Goal: Information Seeking & Learning: Understand process/instructions

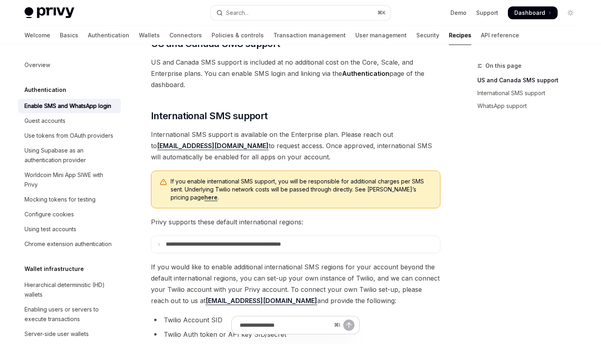
scroll to position [186, 0]
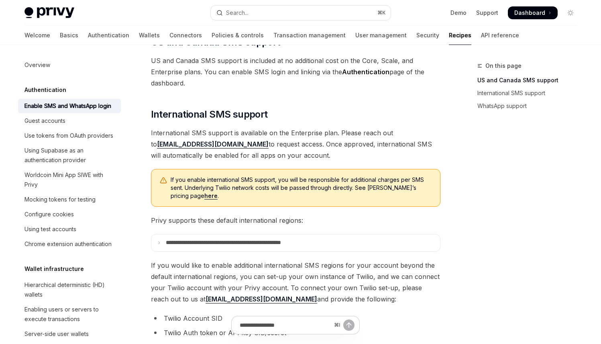
click at [200, 184] on span "If you enable international SMS support, you will be responsible for additional…" at bounding box center [301, 188] width 261 height 24
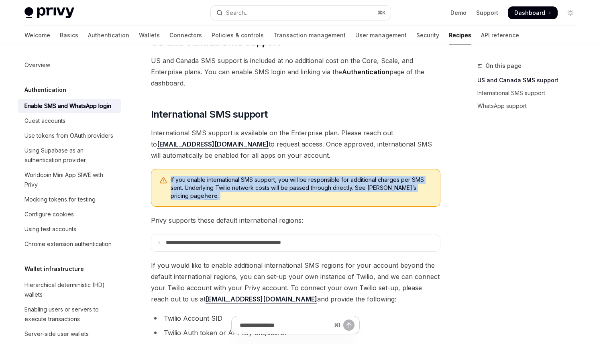
click at [200, 184] on span "If you enable international SMS support, you will be responsible for additional…" at bounding box center [301, 188] width 261 height 24
click at [202, 188] on span "If you enable international SMS support, you will be responsible for additional…" at bounding box center [301, 188] width 261 height 24
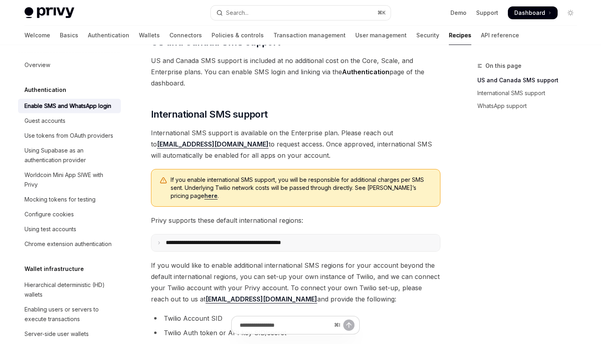
click at [196, 248] on summary "**********" at bounding box center [295, 242] width 289 height 17
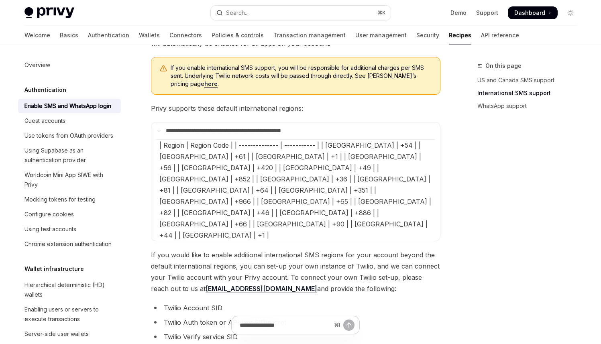
scroll to position [309, 0]
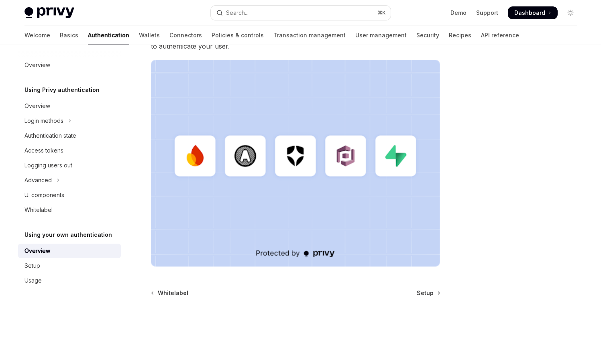
scroll to position [233, 0]
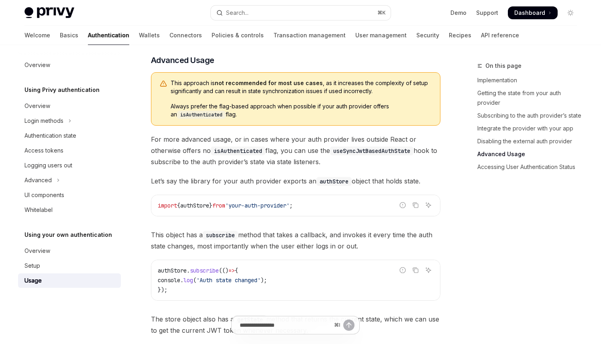
scroll to position [981, 0]
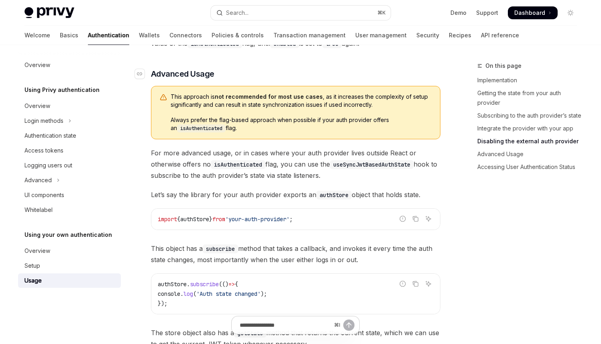
click at [265, 78] on h3 "​ Advanced Usage" at bounding box center [295, 73] width 289 height 11
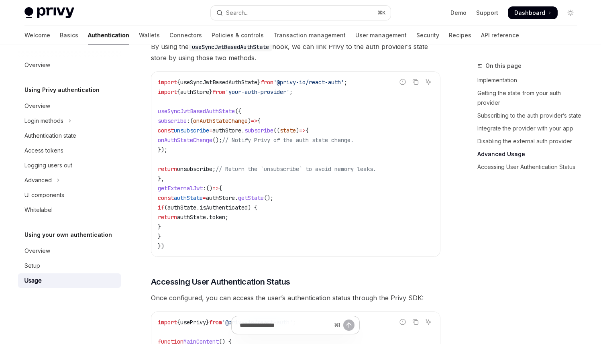
scroll to position [1530, 0]
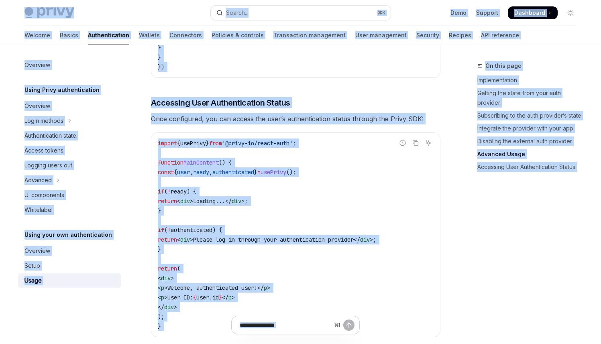
copy div "Skip to main content Privy Docs home page Search... ⌘ K Demo Support Dashboard …"
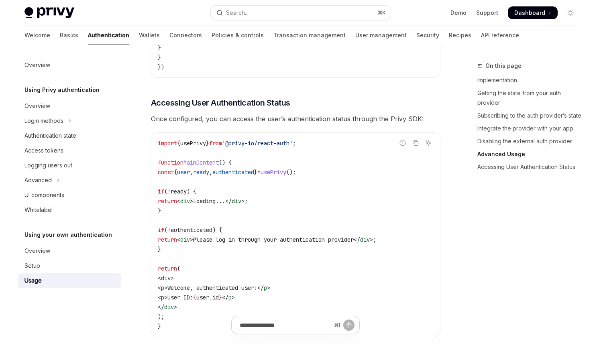
click at [185, 136] on div "import { usePrivy } from '@privy-io/react-auth' ; function MainContent () { con…" at bounding box center [295, 235] width 289 height 204
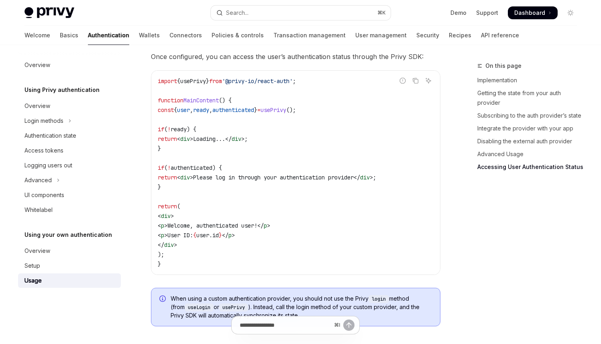
scroll to position [1713, 0]
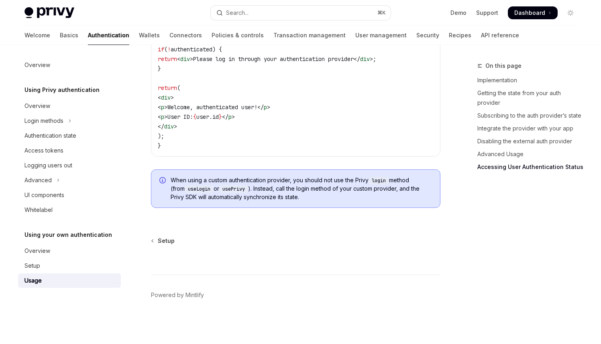
click at [313, 177] on span "When using a custom authentication provider, you should not use the Privy login…" at bounding box center [301, 188] width 261 height 25
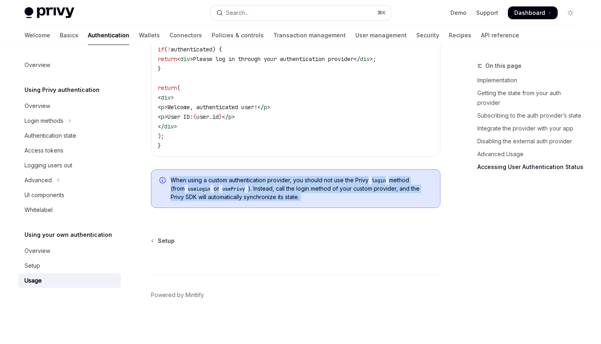
click at [332, 179] on span "When using a custom authentication provider, you should not use the Privy login…" at bounding box center [301, 188] width 261 height 25
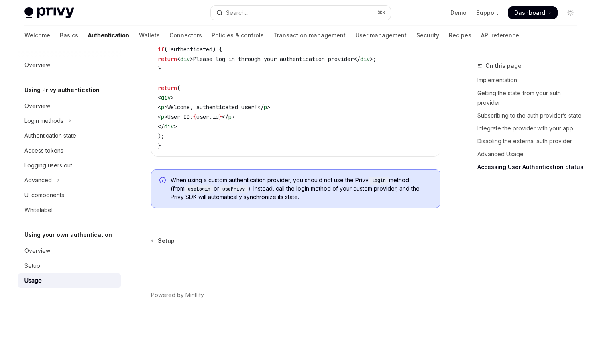
click at [343, 183] on span "When using a custom authentication provider, you should not use the Privy login…" at bounding box center [301, 188] width 261 height 25
click at [333, 176] on div "When using a custom authentication provider, you should not use the Privy login…" at bounding box center [295, 188] width 289 height 39
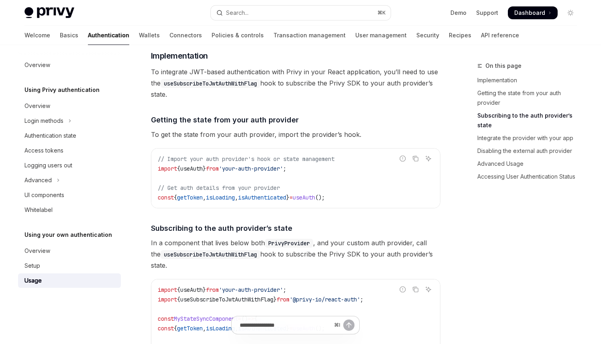
scroll to position [0, 0]
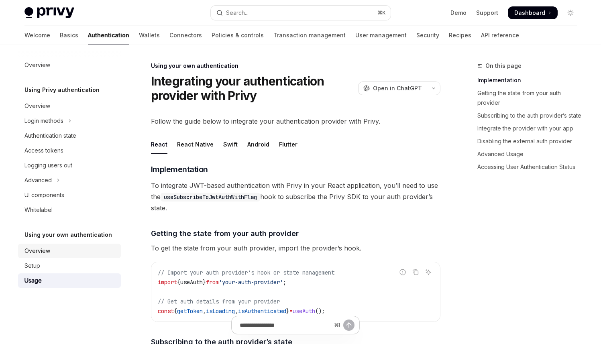
click at [96, 246] on link "Overview" at bounding box center [69, 251] width 103 height 14
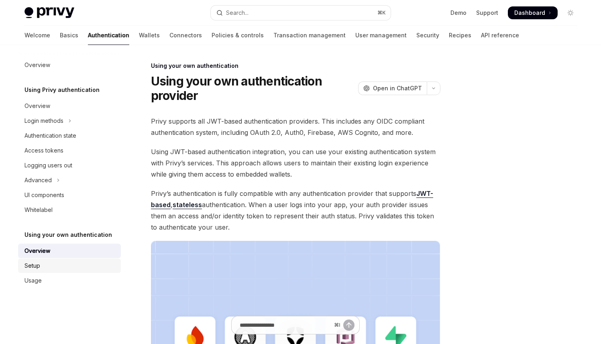
click at [69, 271] on link "Setup" at bounding box center [69, 265] width 103 height 14
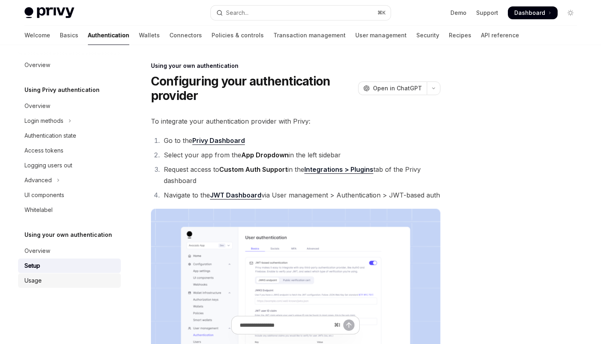
click at [60, 280] on div "Usage" at bounding box center [69, 281] width 91 height 10
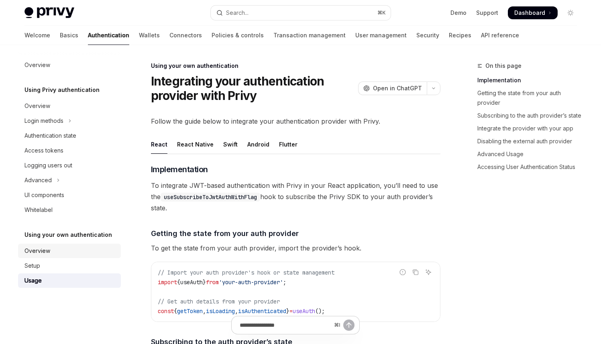
click at [68, 250] on div "Overview" at bounding box center [69, 251] width 91 height 10
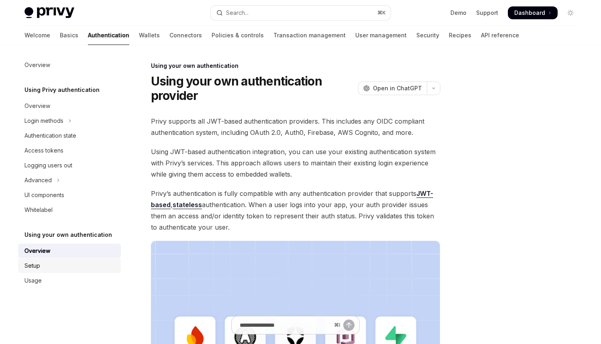
click at [58, 260] on link "Setup" at bounding box center [69, 265] width 103 height 14
click at [103, 267] on div "Setup" at bounding box center [69, 266] width 91 height 10
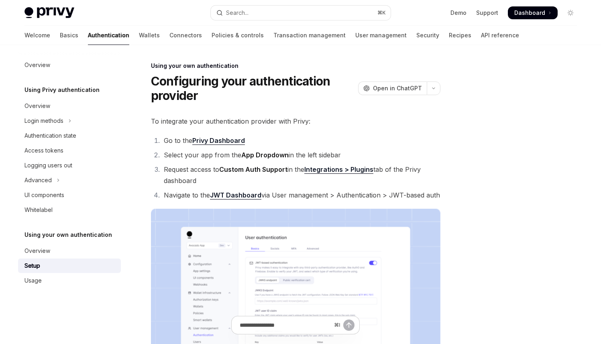
click at [238, 194] on link "JWT Dashboard" at bounding box center [235, 195] width 51 height 8
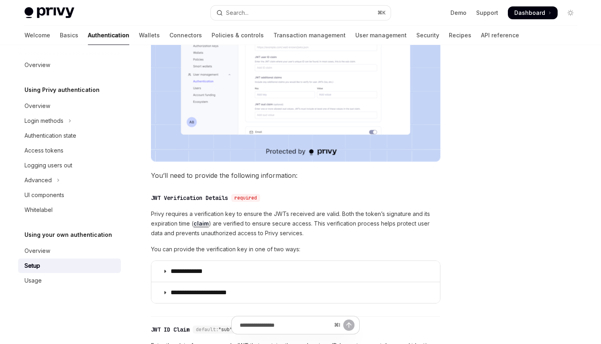
scroll to position [289, 0]
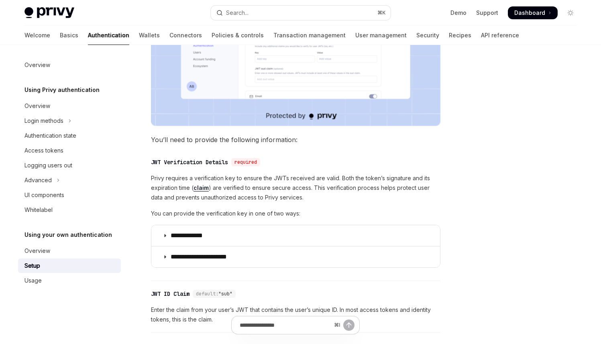
click at [250, 169] on div "**********" at bounding box center [295, 217] width 289 height 128
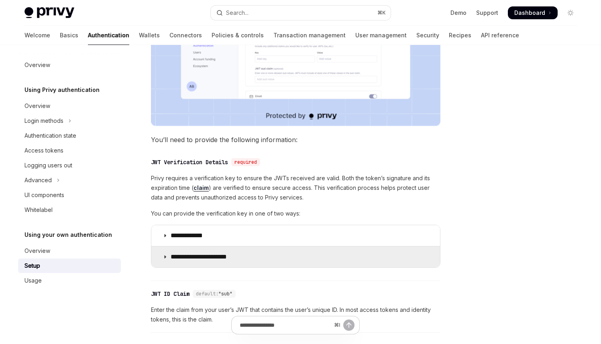
click at [240, 253] on summary "**********" at bounding box center [295, 256] width 289 height 21
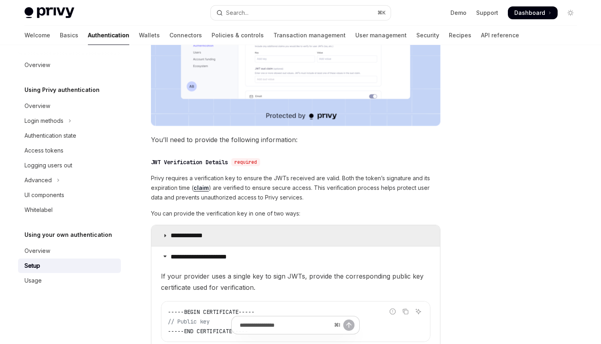
click at [240, 242] on summary "**********" at bounding box center [295, 235] width 289 height 21
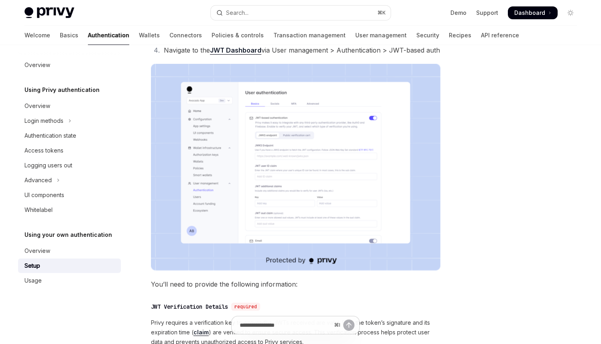
scroll to position [108, 0]
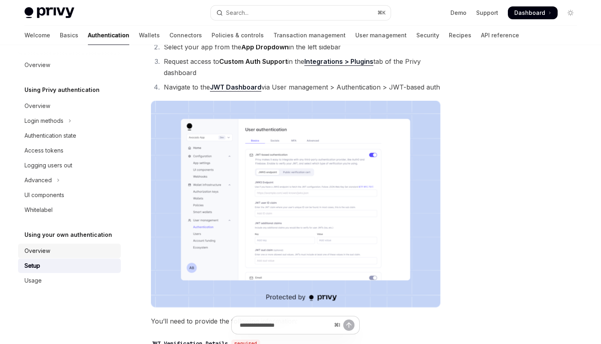
click at [93, 245] on link "Overview" at bounding box center [69, 251] width 103 height 14
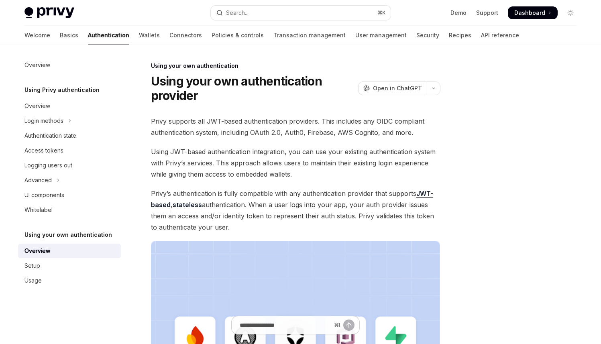
click at [250, 146] on span "Using JWT-based authentication integration, you can use your existing authentic…" at bounding box center [295, 163] width 289 height 34
click at [259, 130] on span "Privy supports all JWT-based authentication providers. This includes any OIDC c…" at bounding box center [295, 127] width 289 height 22
click at [262, 136] on span "Privy supports all JWT-based authentication providers. This includes any OIDC c…" at bounding box center [295, 127] width 289 height 22
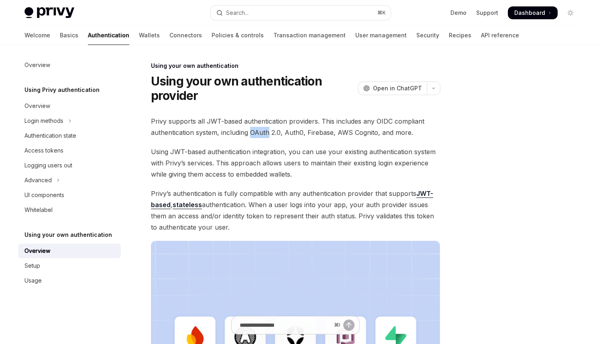
click at [262, 136] on span "Privy supports all JWT-based authentication providers. This includes any OIDC c…" at bounding box center [295, 127] width 289 height 22
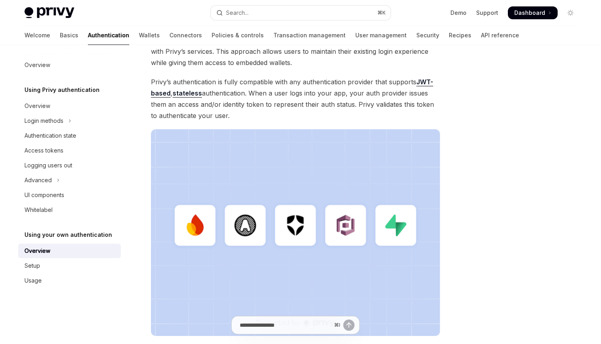
scroll to position [233, 0]
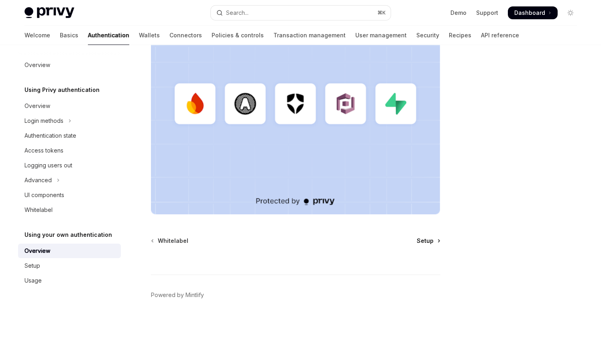
click at [419, 237] on span "Setup" at bounding box center [425, 241] width 17 height 8
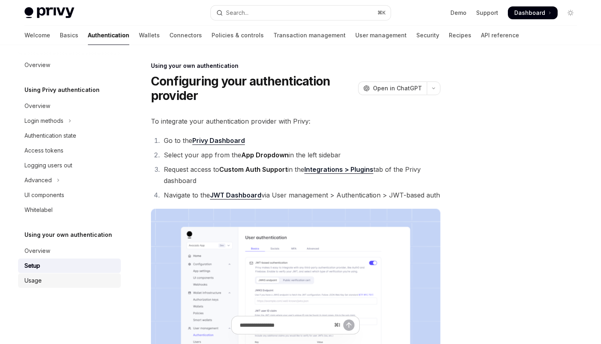
click at [69, 282] on div "Usage" at bounding box center [69, 281] width 91 height 10
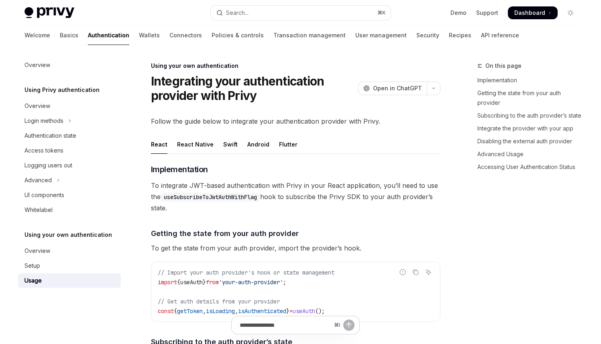
type textarea "*"
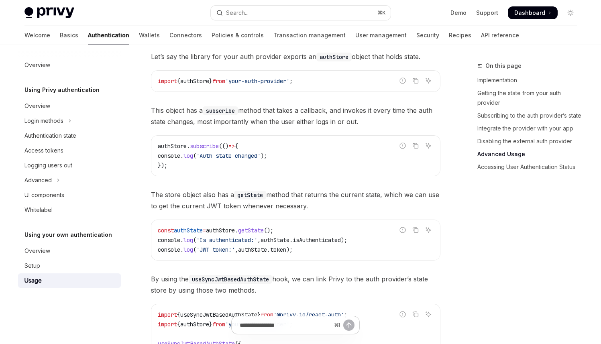
scroll to position [1713, 0]
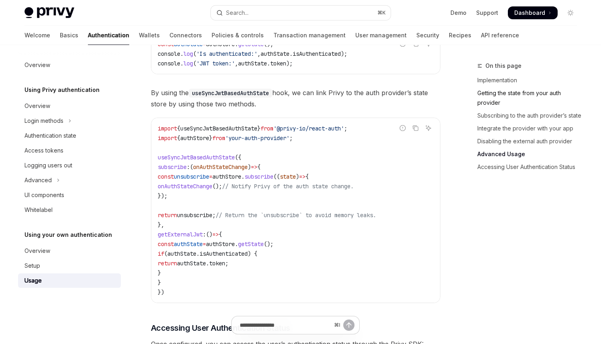
click at [502, 93] on link "Getting the state from your auth provider" at bounding box center [530, 98] width 106 height 22
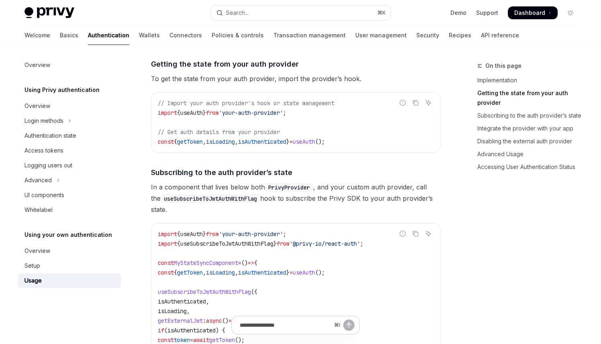
scroll to position [167, 0]
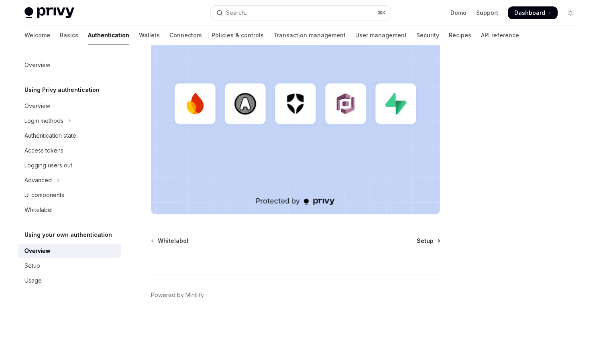
click at [419, 239] on span "Setup" at bounding box center [425, 241] width 17 height 8
type textarea "*"
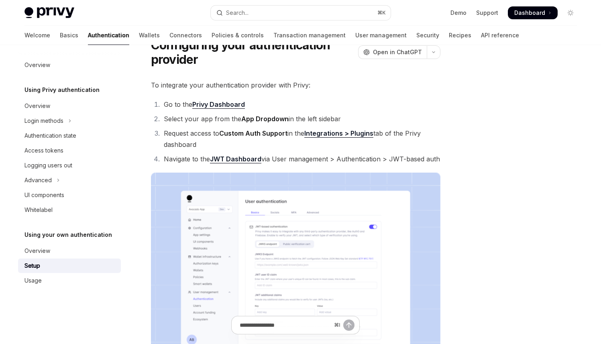
scroll to position [41, 0]
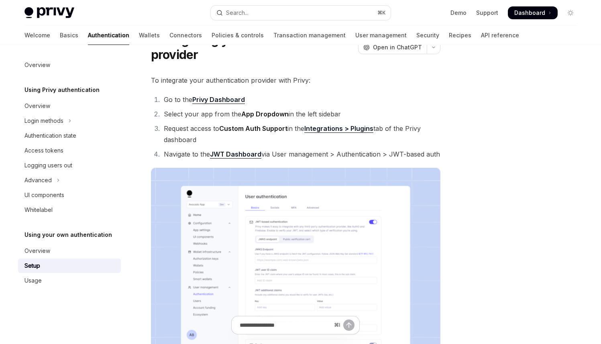
click at [269, 110] on strong "App Dropdown" at bounding box center [264, 114] width 47 height 8
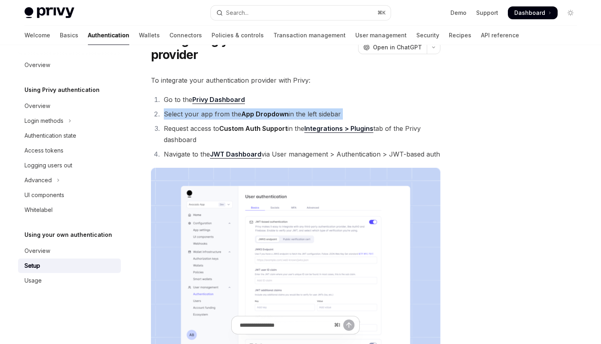
click at [269, 110] on strong "App Dropdown" at bounding box center [264, 114] width 47 height 8
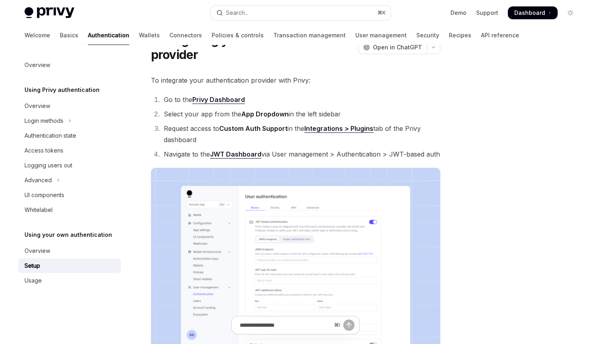
click at [323, 114] on li "Select your app from the App Dropdown in the left sidebar" at bounding box center [300, 113] width 279 height 11
click at [345, 134] on li "Request access to Custom Auth Support in the Integrations > Plugins tab of the …" at bounding box center [300, 134] width 279 height 22
click at [341, 130] on link "Integrations > Plugins" at bounding box center [338, 128] width 69 height 8
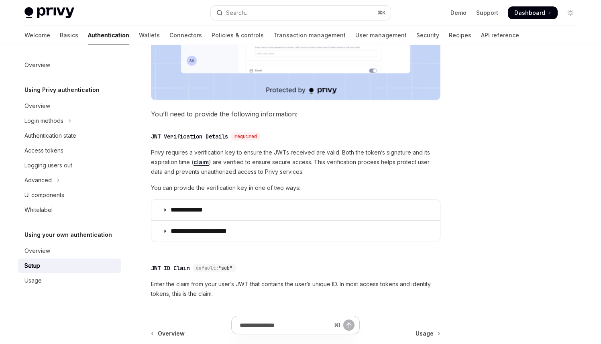
scroll to position [311, 0]
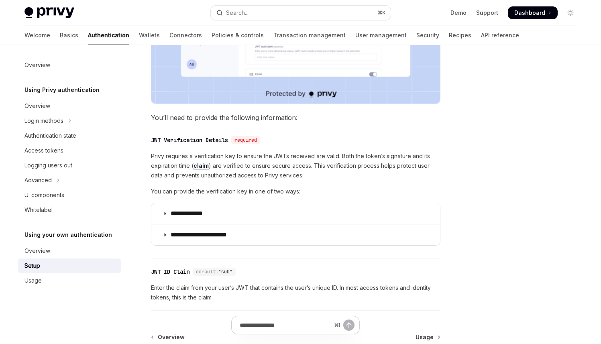
click at [328, 157] on span "Privy requires a verification key to ensure the JWTs received are valid. Both t…" at bounding box center [295, 165] width 289 height 29
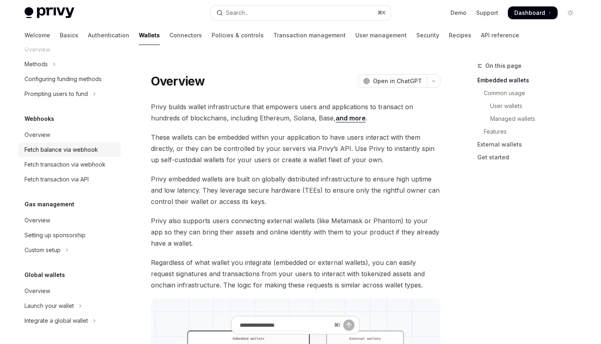
scroll to position [344, 0]
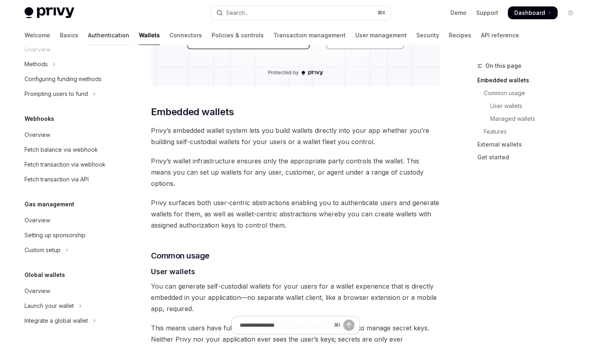
click at [88, 28] on link "Authentication" at bounding box center [108, 35] width 41 height 19
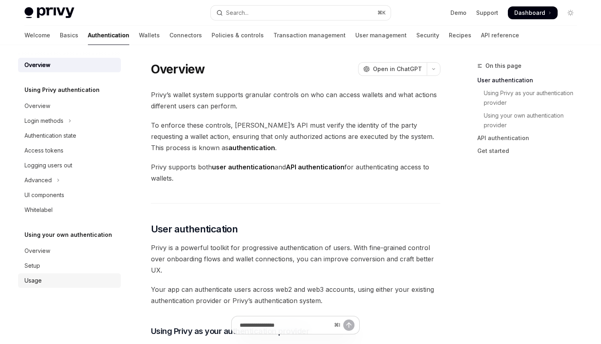
click at [33, 275] on link "Usage" at bounding box center [69, 280] width 103 height 14
type textarea "*"
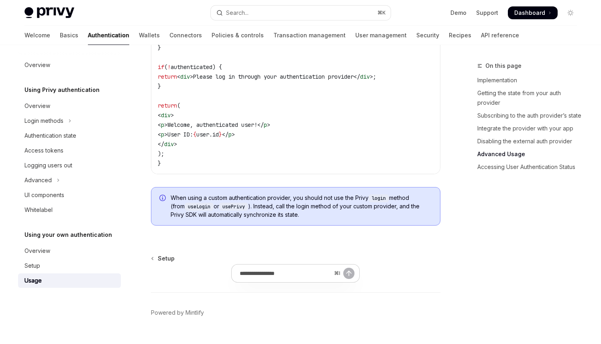
scroll to position [1713, 0]
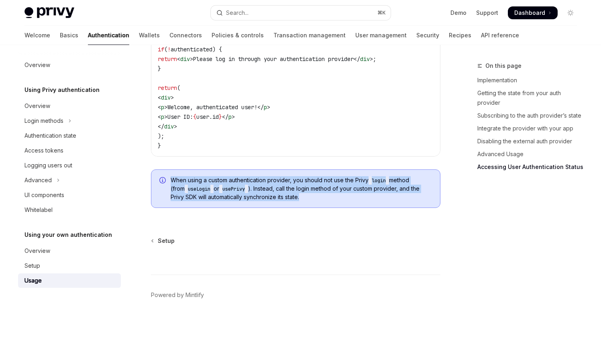
drag, startPoint x: 311, startPoint y: 199, endPoint x: 159, endPoint y: 183, distance: 153.3
click at [159, 183] on div "When using a custom authentication provider, you should not use the Privy login…" at bounding box center [295, 188] width 289 height 39
copy span "When using a custom authentication provider, you should not use the Privy login…"
